Goal: Task Accomplishment & Management: Complete application form

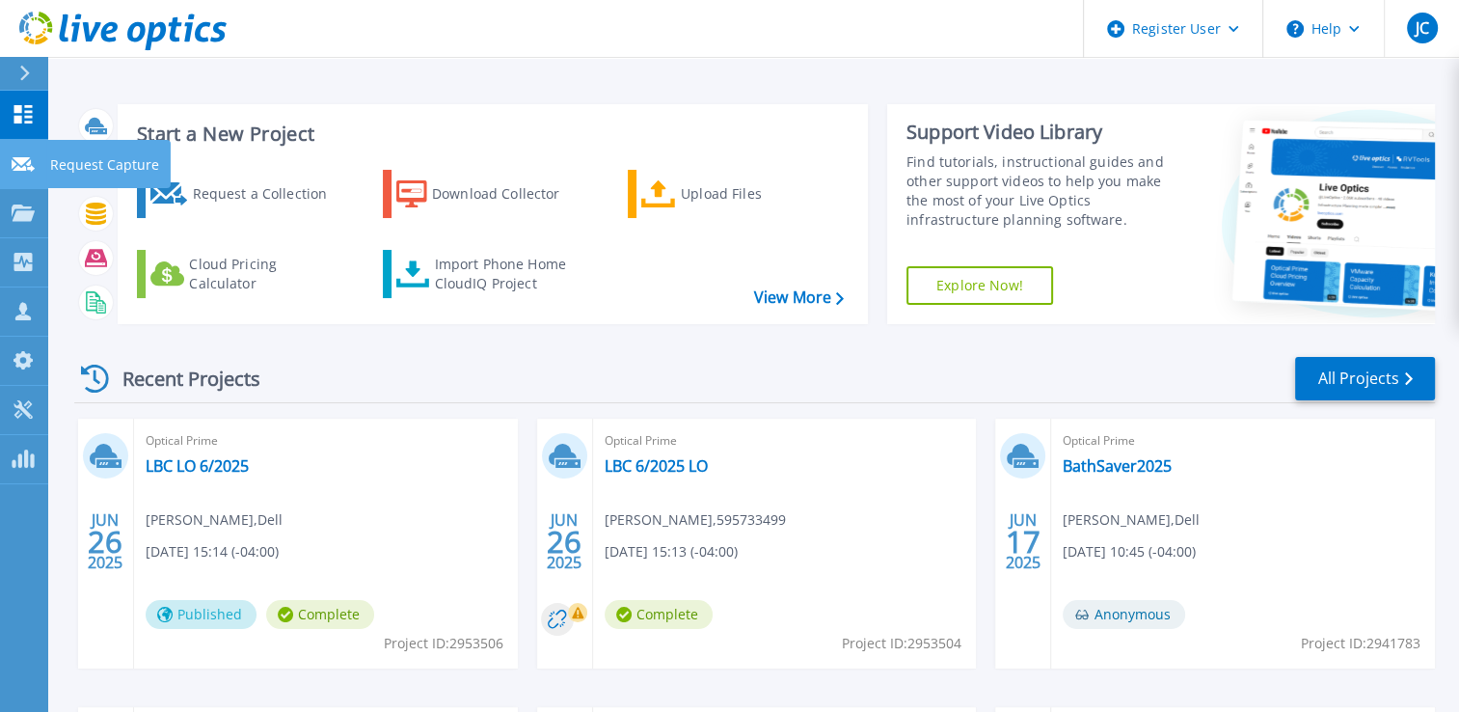
click at [29, 166] on icon at bounding box center [23, 164] width 23 height 14
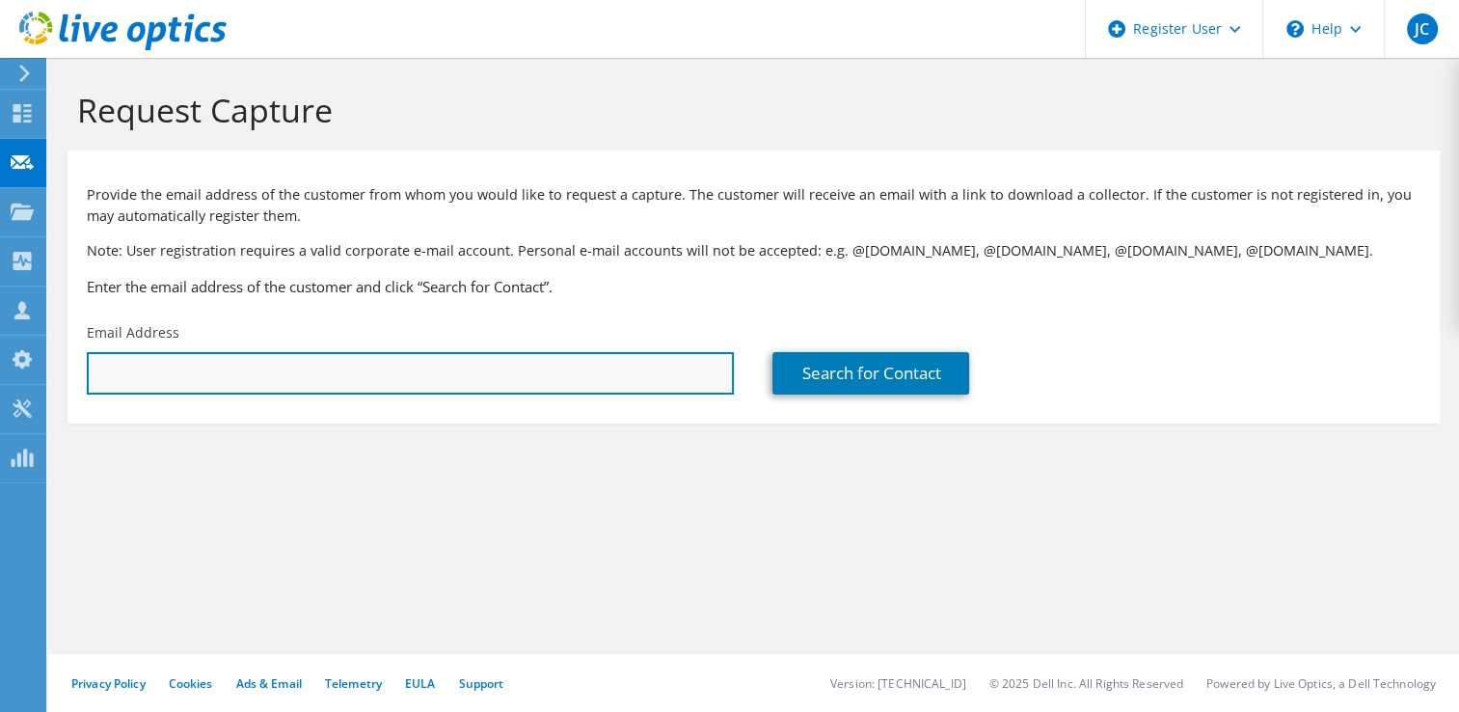
click at [196, 368] on input "text" at bounding box center [410, 373] width 647 height 42
paste input "jgillispie@aquaphoenix.com"
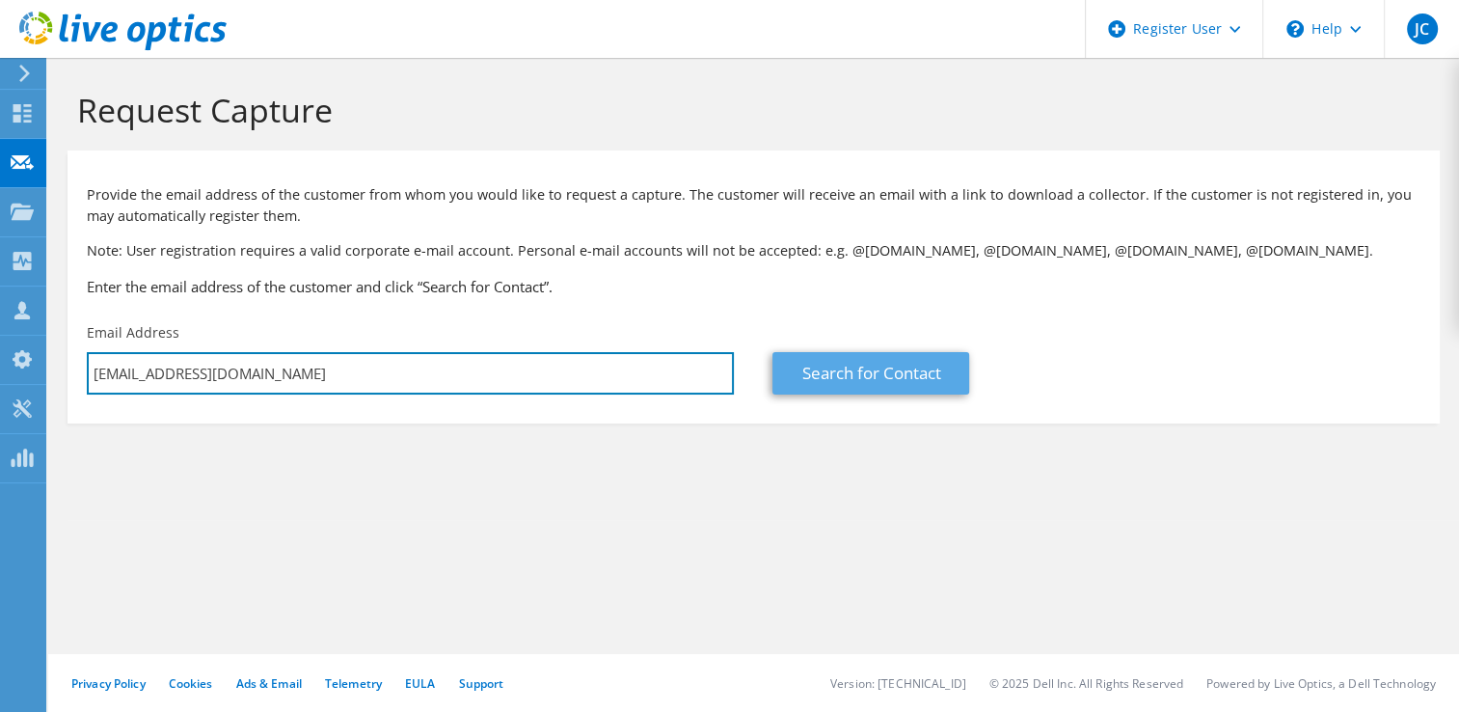
type input "jgillispie@aquaphoenix.com"
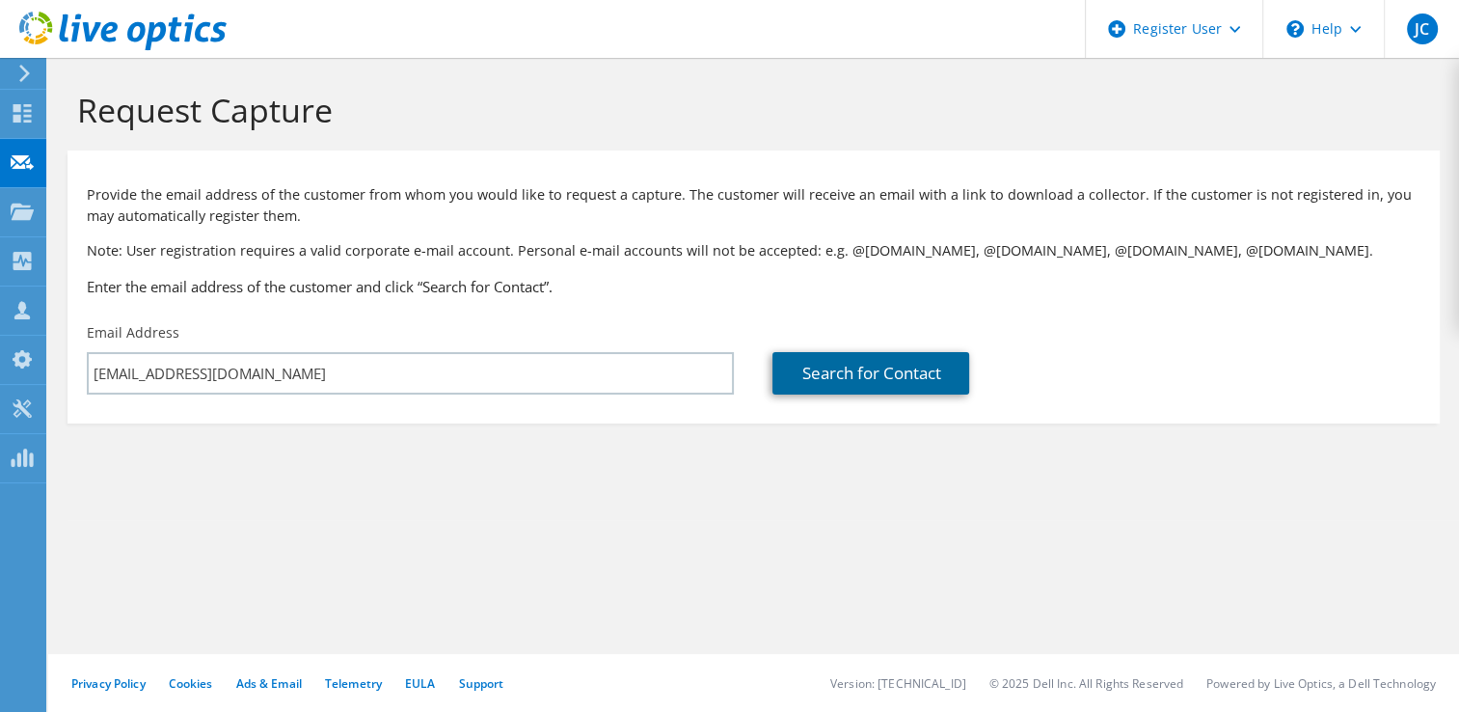
click at [848, 363] on link "Search for Contact" at bounding box center [870, 373] width 197 height 42
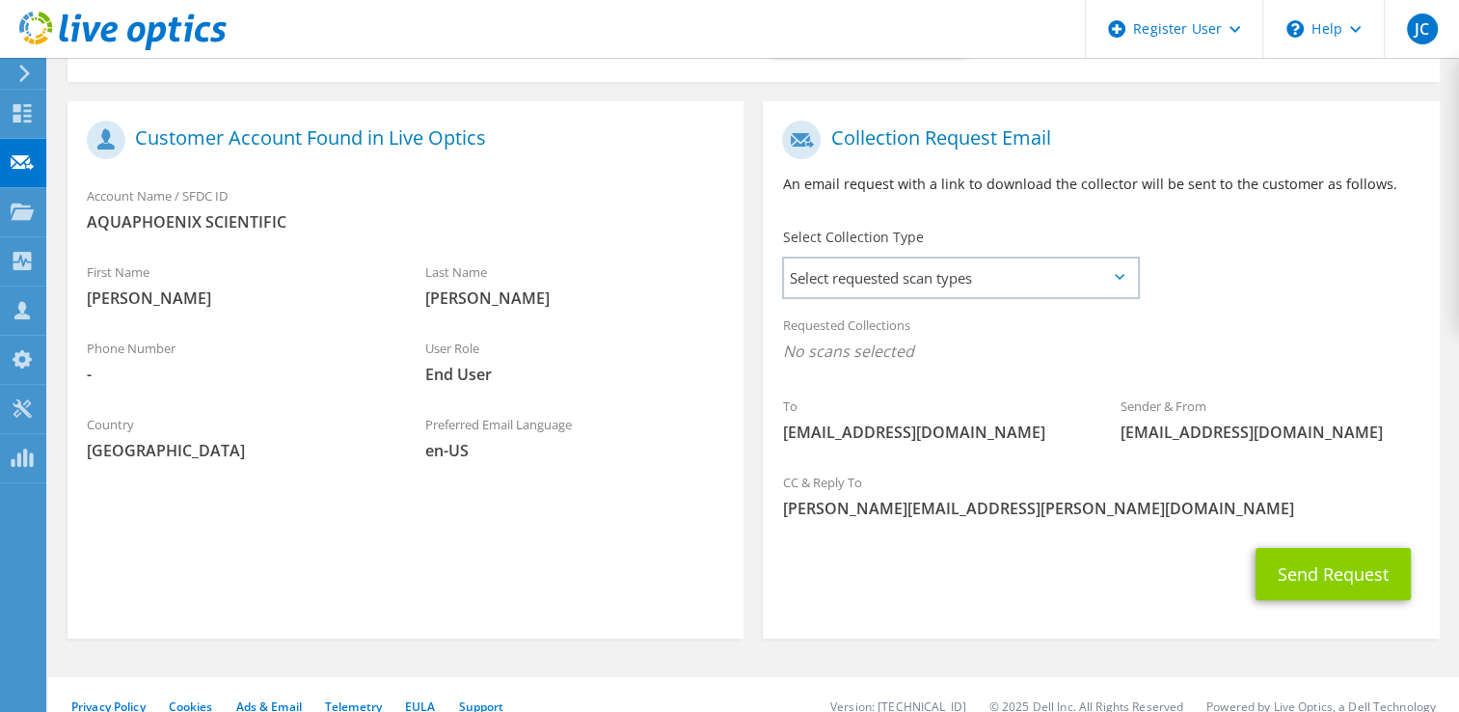
scroll to position [364, 0]
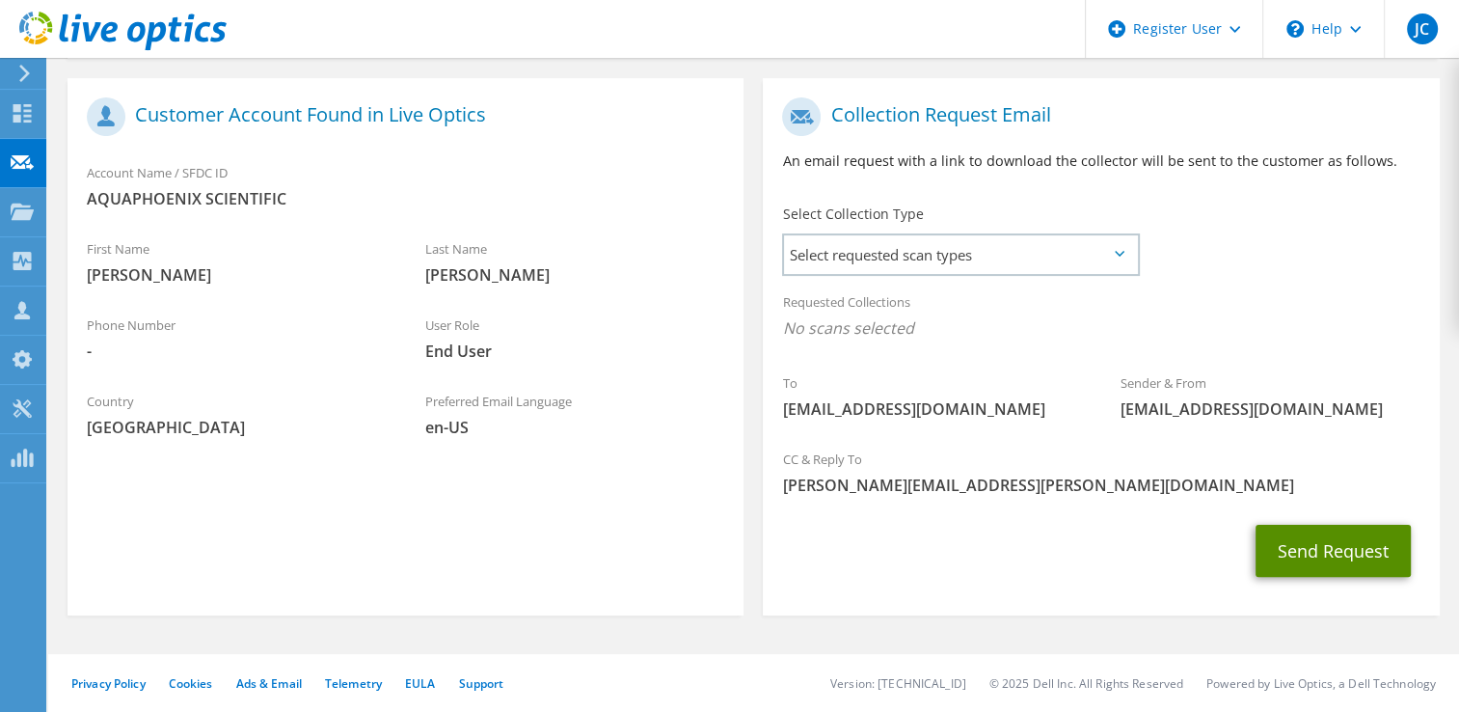
click at [1309, 544] on button "Send Request" at bounding box center [1332, 550] width 155 height 52
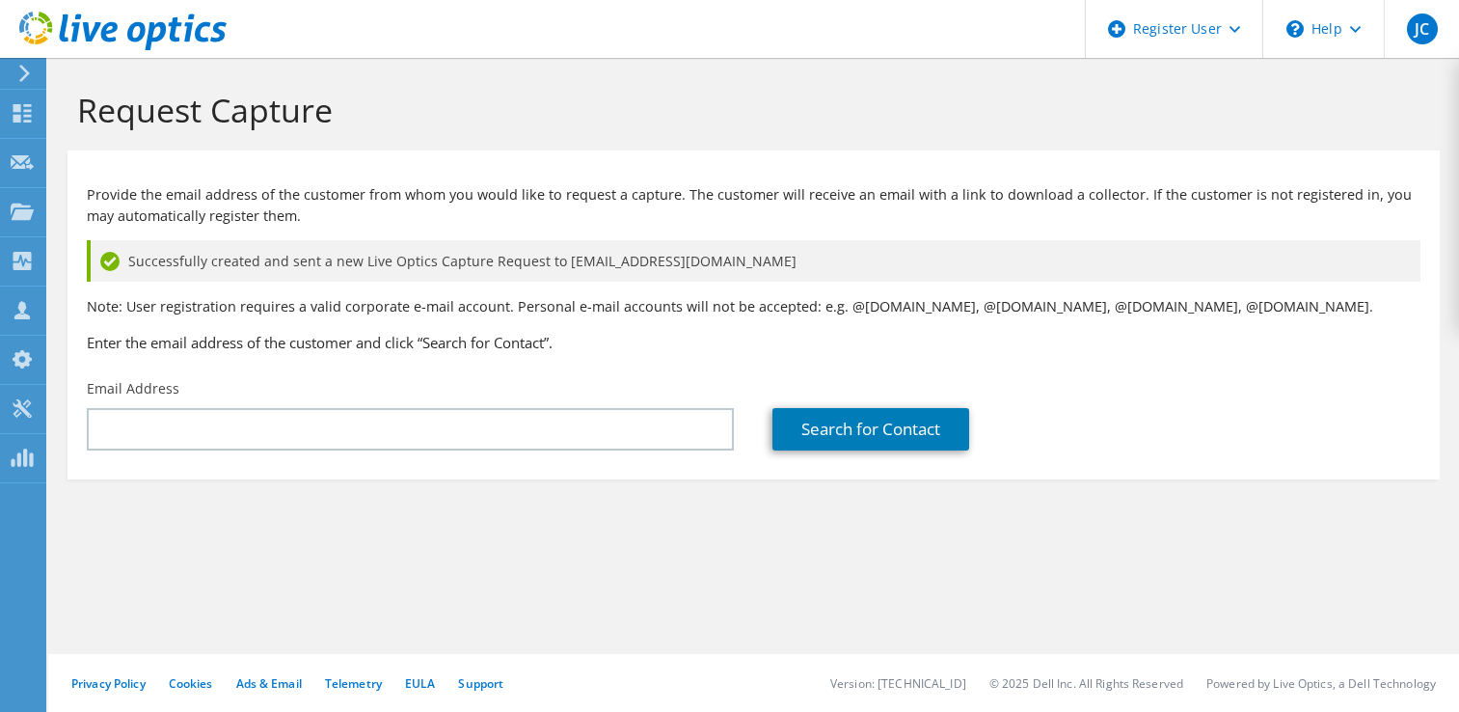
click at [1109, 254] on div "Successfully created and sent a new Live Optics Capture Request to jgillispie@a…" at bounding box center [753, 260] width 1333 height 41
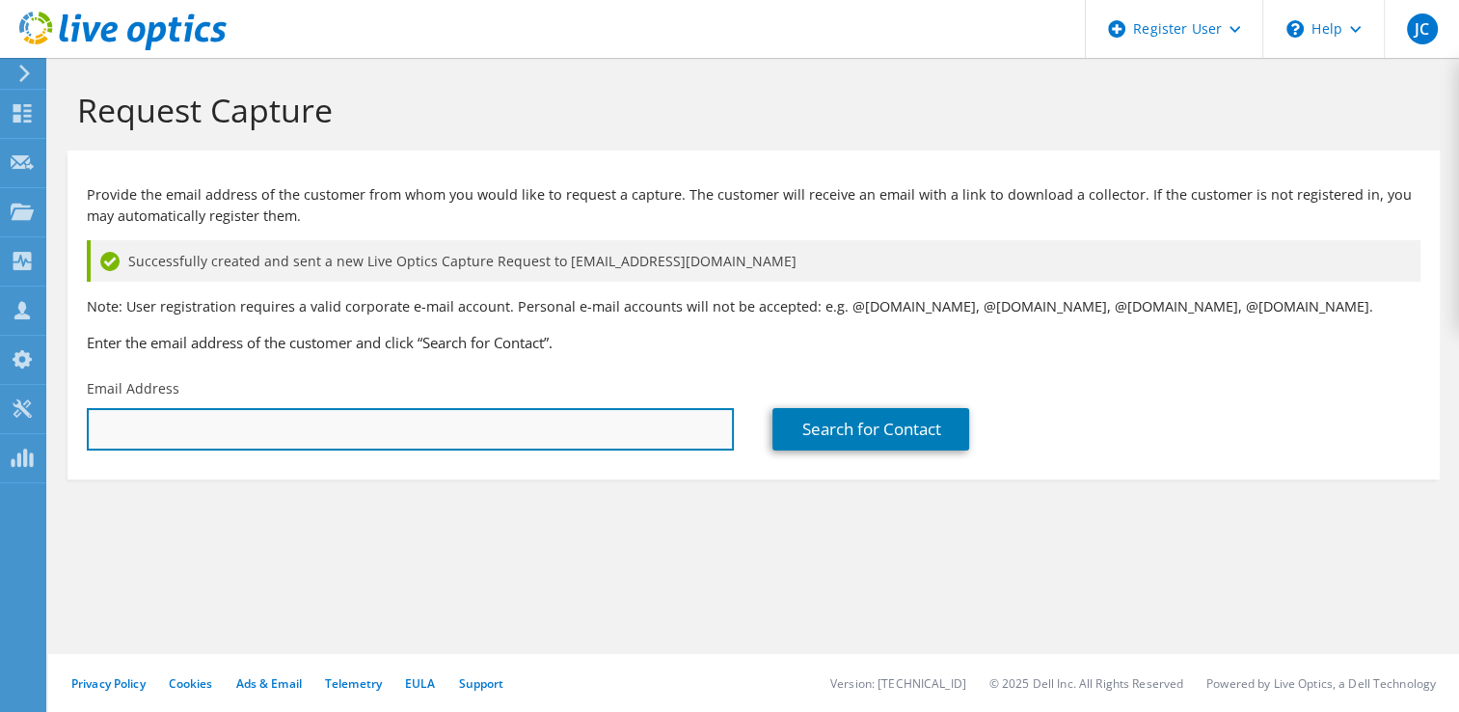
click at [209, 437] on input "text" at bounding box center [410, 429] width 647 height 42
paste input "jgillispie@aquaphoenix.com"
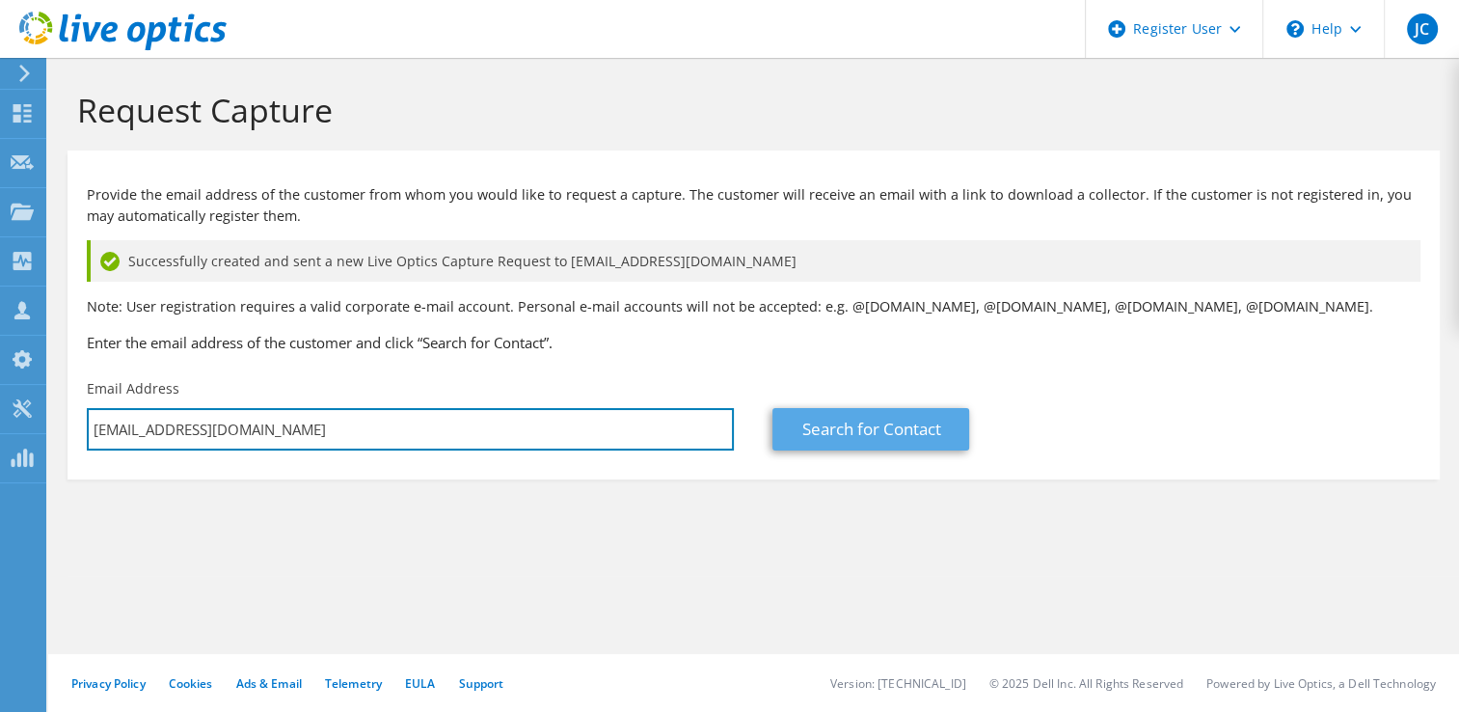
type input "jgillispie@aquaphoenix.com"
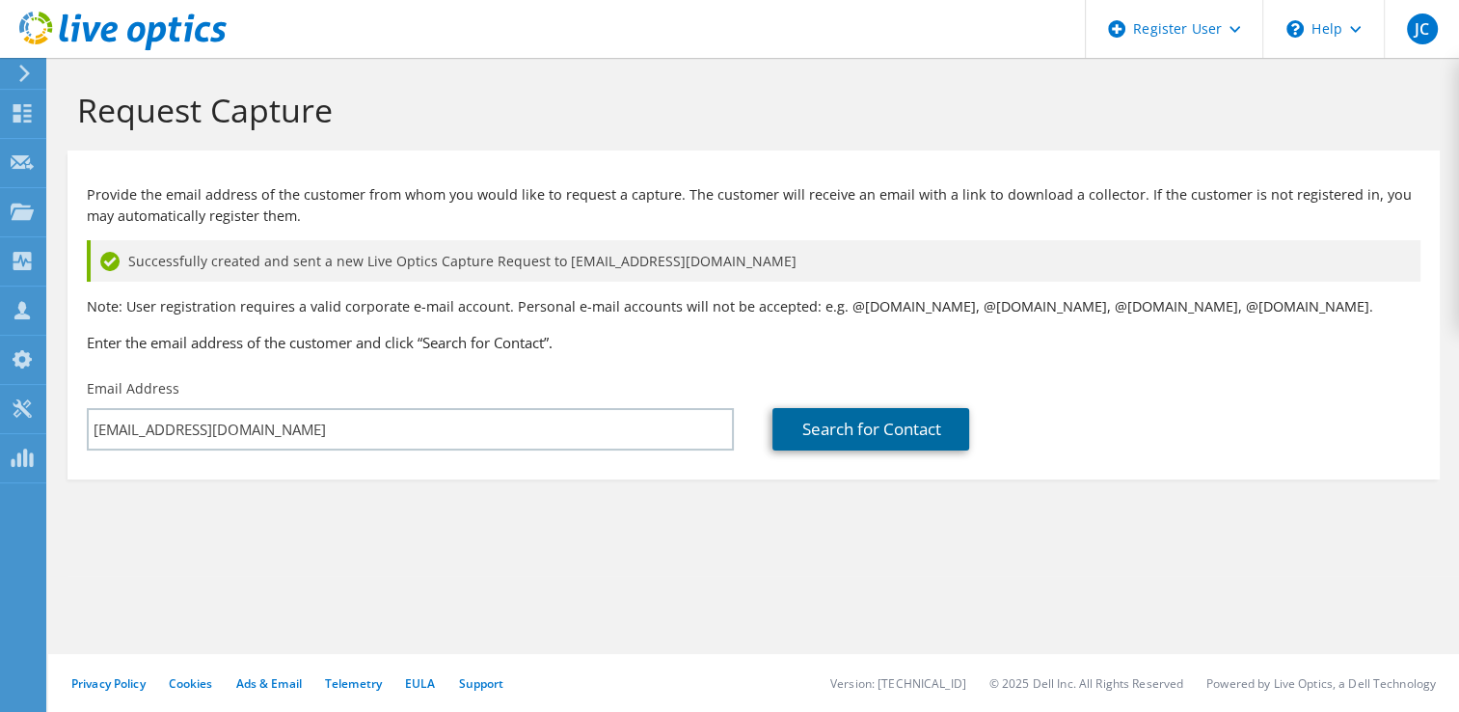
click at [826, 444] on link "Search for Contact" at bounding box center [870, 429] width 197 height 42
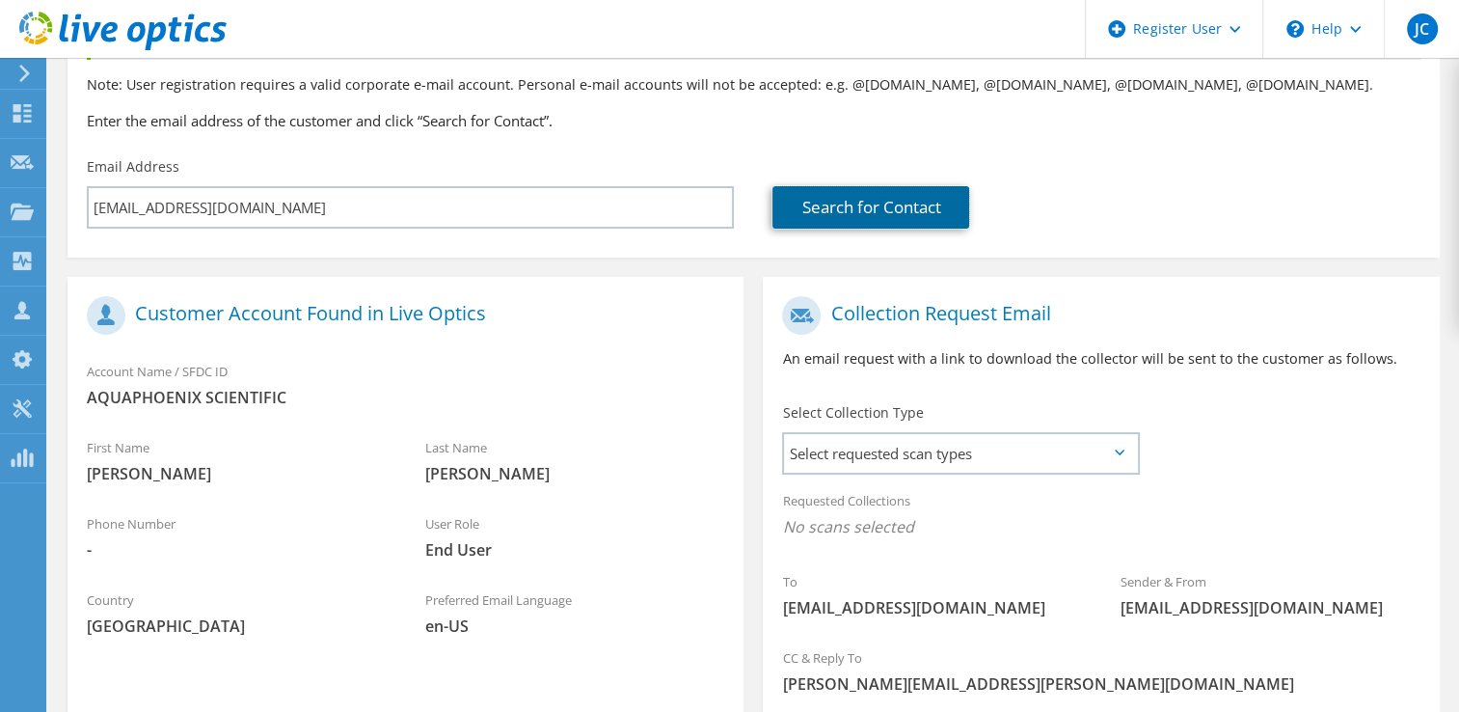
scroll to position [386, 0]
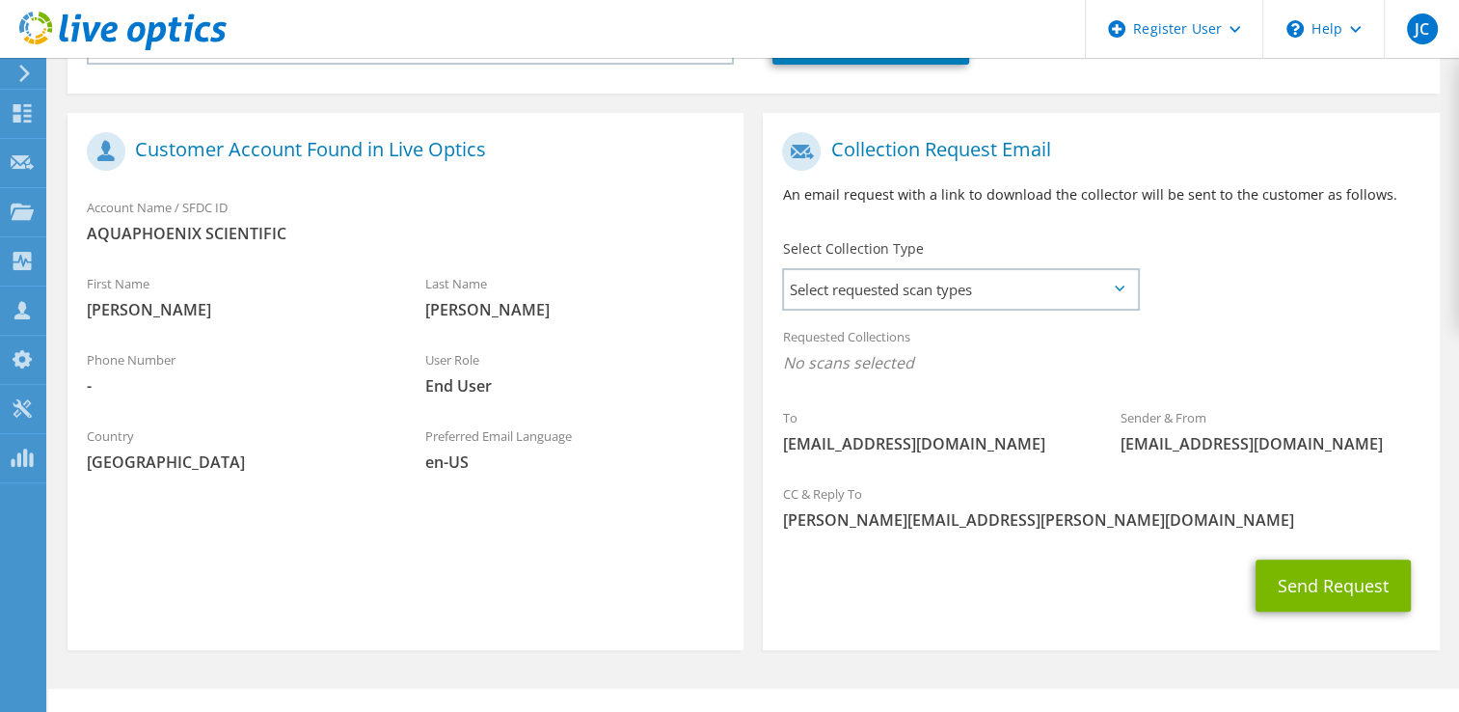
click at [954, 228] on div "Collection Request Email An email request with a link to download the collector…" at bounding box center [1101, 175] width 676 height 107
click at [954, 297] on span "Select requested scan types" at bounding box center [960, 289] width 352 height 39
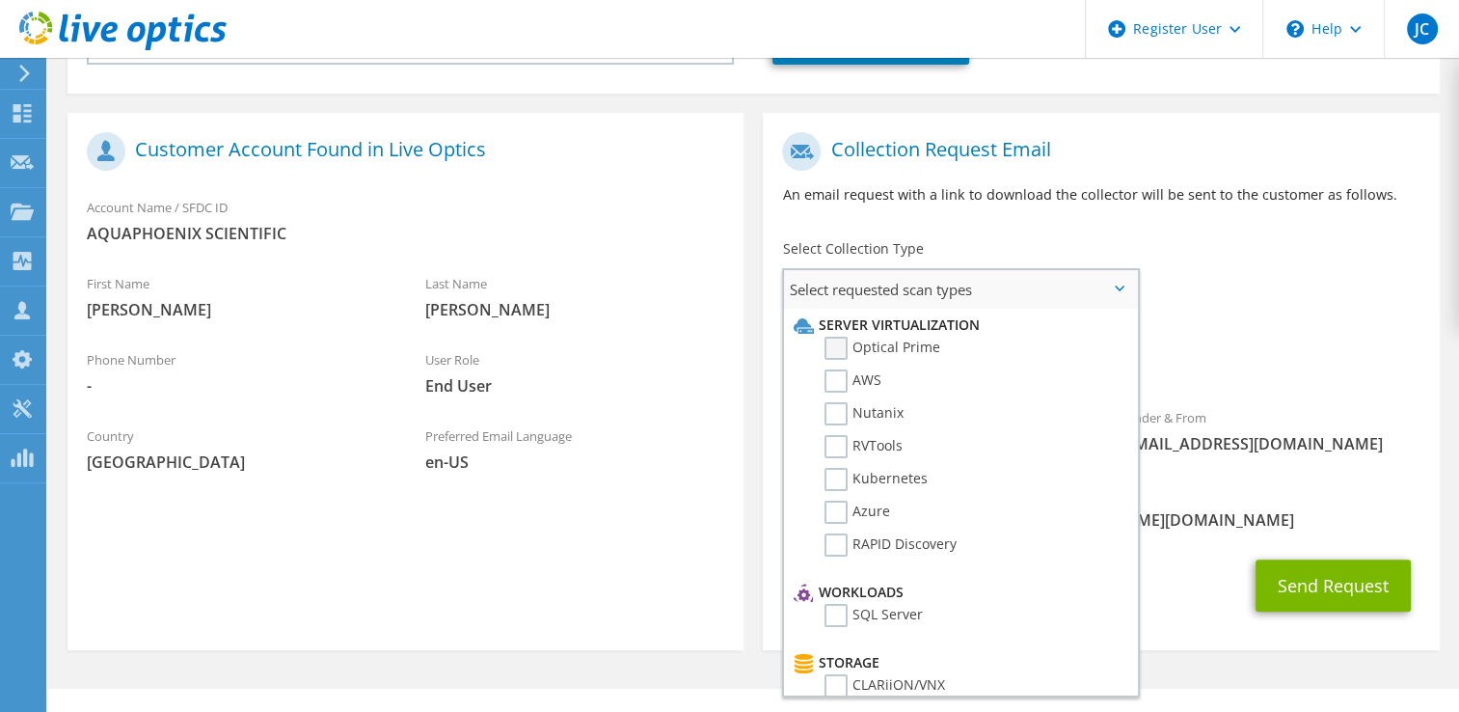
click at [841, 354] on label "Optical Prime" at bounding box center [882, 347] width 116 height 23
click at [0, 0] on input "Optical Prime" at bounding box center [0, 0] width 0 height 0
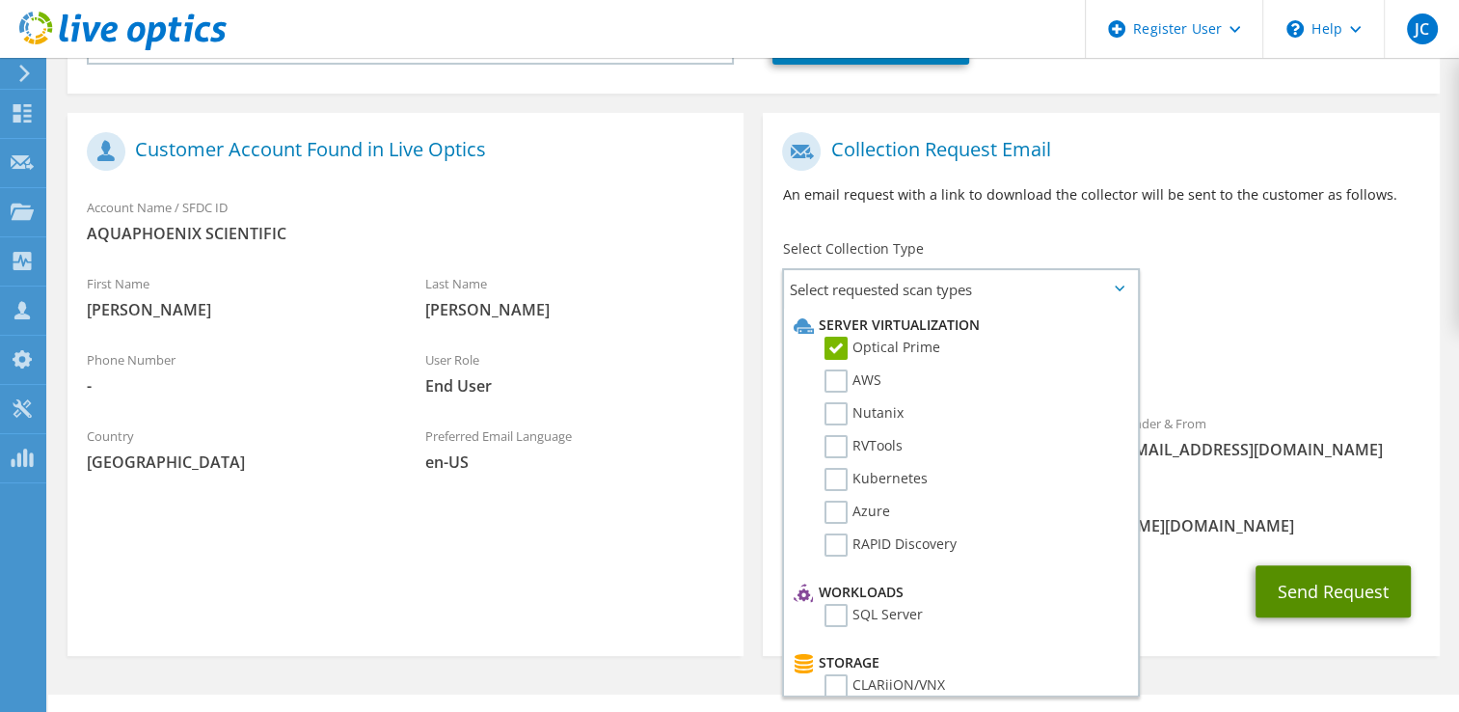
click at [1345, 587] on button "Send Request" at bounding box center [1332, 591] width 155 height 52
